Goal: Download file/media

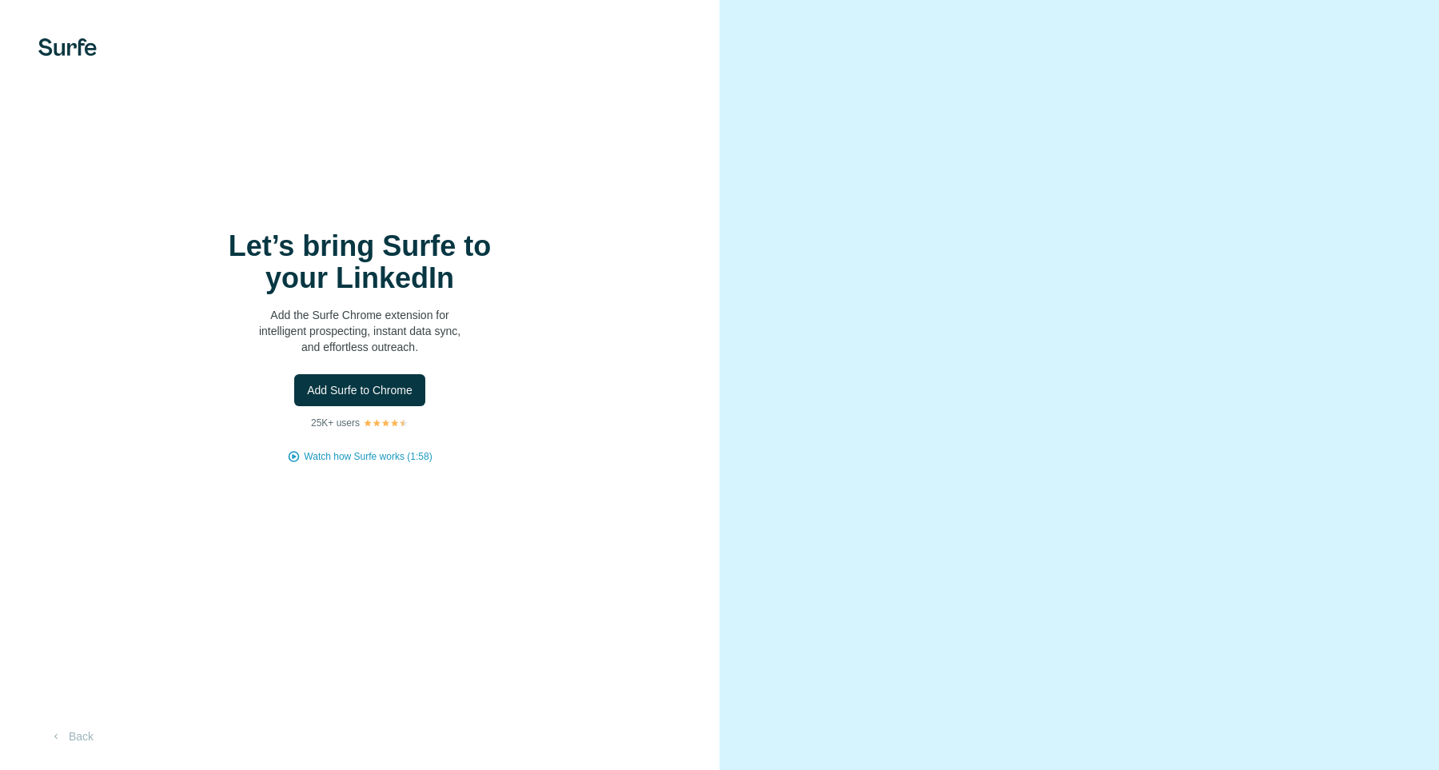
click at [413, 394] on span "Add Surfe to Chrome" at bounding box center [360, 390] width 106 height 16
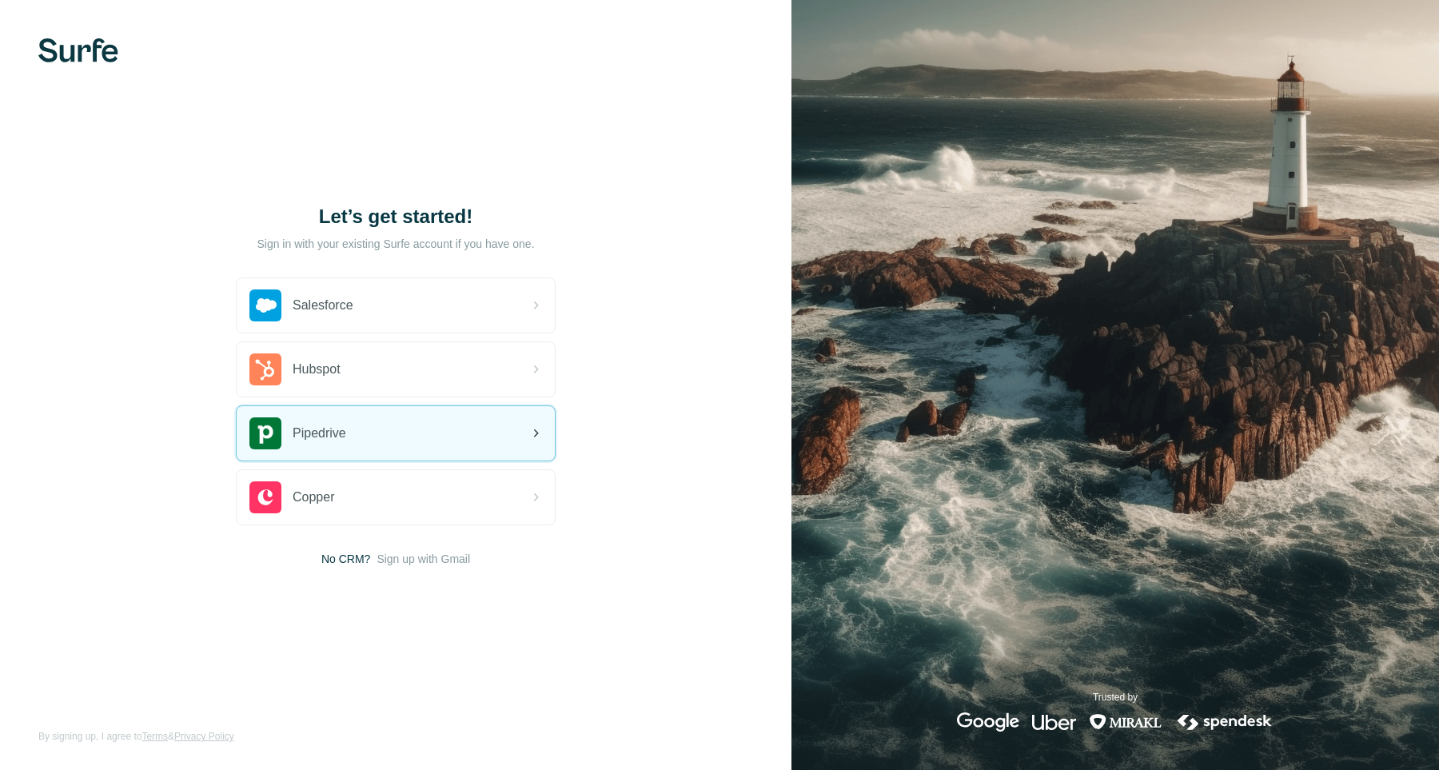
click at [371, 439] on div "Pipedrive" at bounding box center [396, 433] width 318 height 54
